Goal: Information Seeking & Learning: Learn about a topic

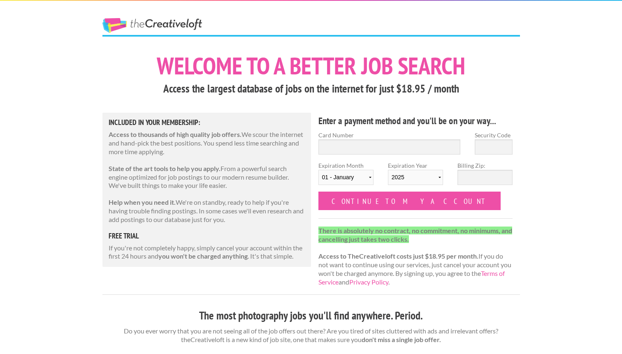
click at [382, 260] on strong "Access to TheCreativeloft costs just $18.95 per month." at bounding box center [398, 256] width 160 height 8
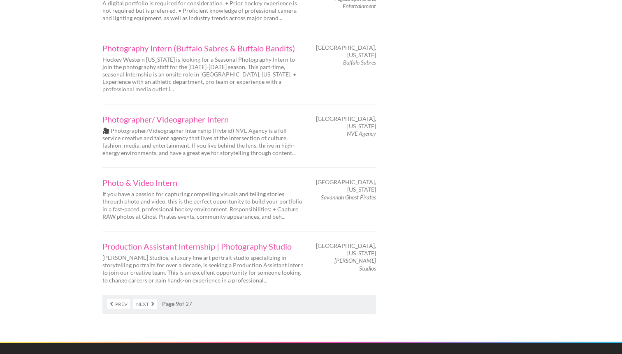
scroll to position [1286, 0]
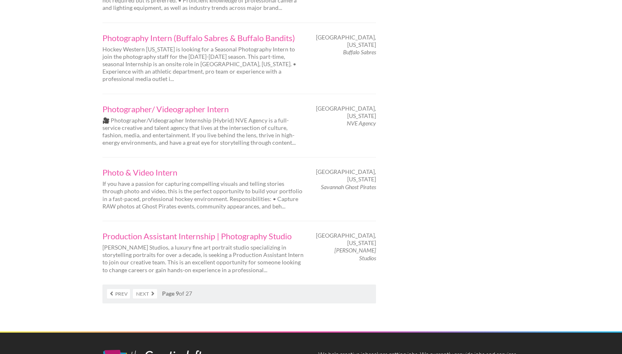
click at [151, 289] on link "Next" at bounding box center [145, 293] width 24 height 9
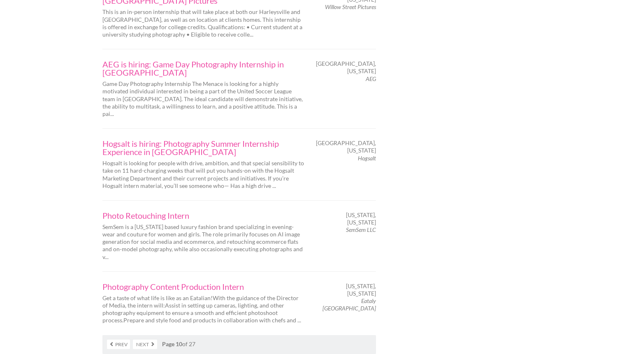
scroll to position [1314, 0]
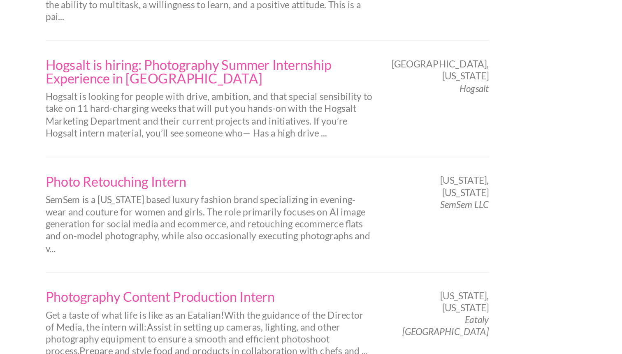
click at [147, 337] on link "Next" at bounding box center [145, 341] width 24 height 9
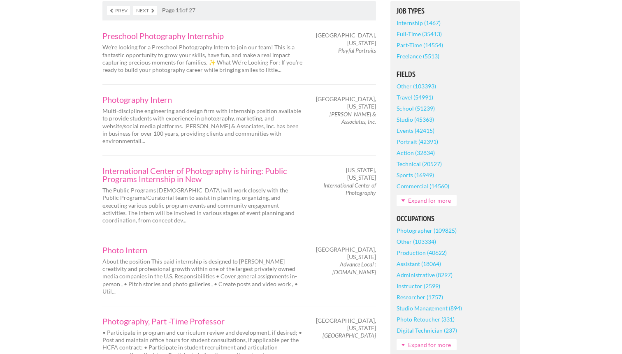
scroll to position [200, 0]
click at [152, 166] on link "International Center of Photography is hiring: Public Programs Internship in New" at bounding box center [203, 174] width 202 height 16
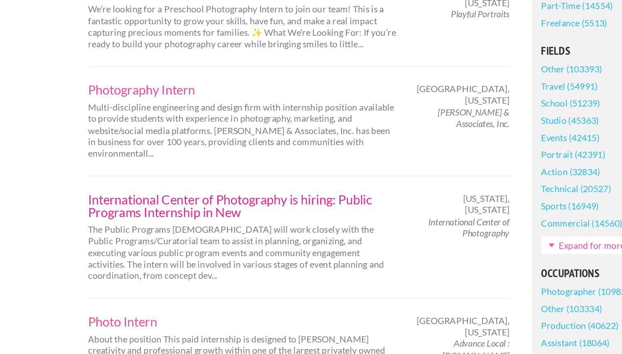
click at [222, 167] on link "International Center of Photography is hiring: Public Programs Internship in New" at bounding box center [203, 174] width 202 height 16
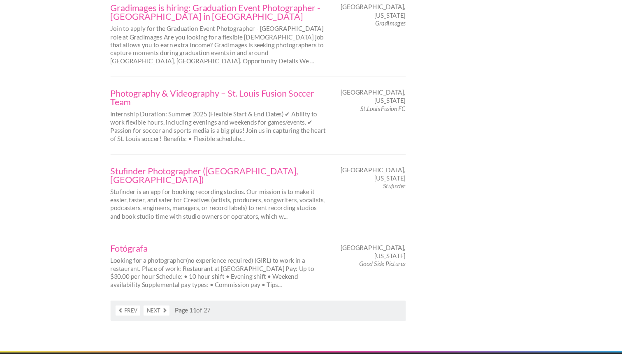
scroll to position [1338, 0]
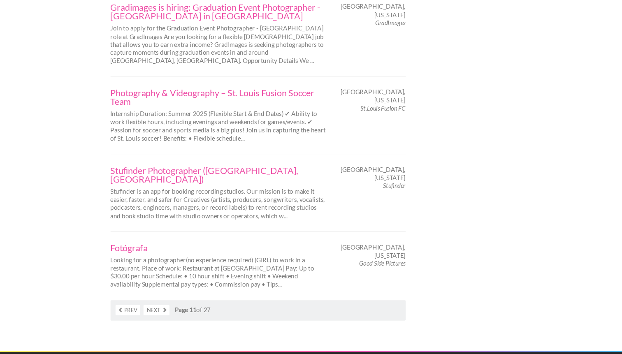
click at [150, 309] on link "Next" at bounding box center [145, 313] width 24 height 9
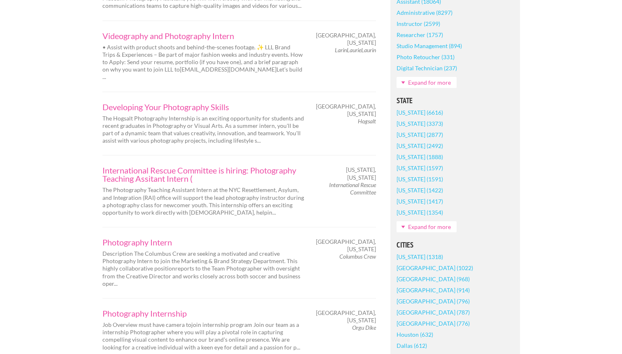
scroll to position [477, 0]
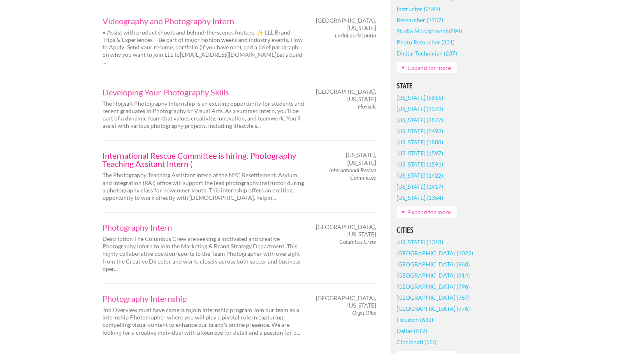
click at [160, 151] on link "International Rescue Committee is hiring: Photography Teaching Assitant Intern (" at bounding box center [203, 159] width 202 height 16
drag, startPoint x: 328, startPoint y: 156, endPoint x: 376, endPoint y: 166, distance: 48.7
click at [376, 167] on em "International Rescue Committee" at bounding box center [352, 174] width 47 height 14
copy em "International Rescue Committee"
click at [271, 172] on p "The Photography Teaching Assistant Intern at the NYC Resettlement, Asylum, and …" at bounding box center [203, 187] width 202 height 30
